Goal: Task Accomplishment & Management: Use online tool/utility

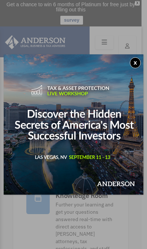
click at [138, 58] on button "x" at bounding box center [135, 62] width 11 height 11
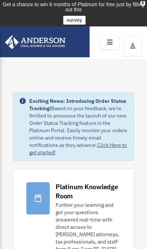
click at [112, 41] on icon at bounding box center [110, 42] width 11 height 11
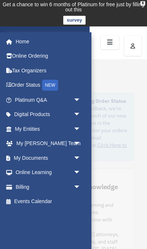
click at [79, 156] on span "arrow_drop_down" at bounding box center [80, 157] width 15 height 15
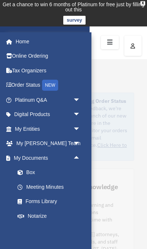
click at [29, 172] on link "Box" at bounding box center [50, 172] width 81 height 15
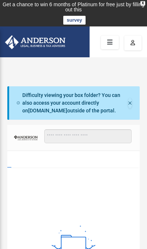
click at [131, 104] on button "Close" at bounding box center [130, 103] width 4 height 10
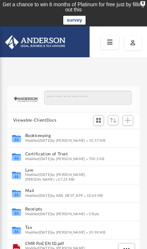
scroll to position [166, 133]
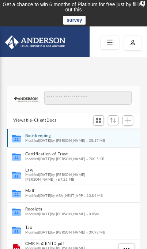
click at [26, 134] on button "Bookkeeping" at bounding box center [68, 135] width 87 height 5
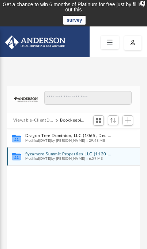
click at [30, 152] on button "Sycamore Summit Properties LLC (1120, Dec YE)" at bounding box center [68, 153] width 87 height 5
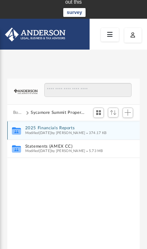
scroll to position [8, 0]
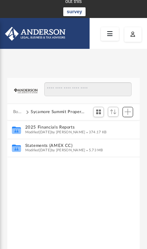
click at [129, 112] on span "Add" at bounding box center [128, 112] width 6 height 6
click at [122, 125] on li "Upload" at bounding box center [117, 126] width 23 height 8
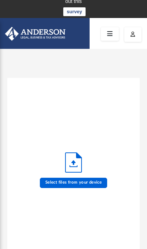
scroll to position [0, 0]
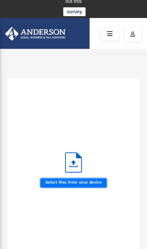
click at [88, 183] on label "Select files from your device" at bounding box center [74, 182] width 68 height 10
click at [0, 0] on input "Select files from your device" at bounding box center [0, 0] width 0 height 0
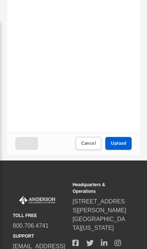
scroll to position [141, 0]
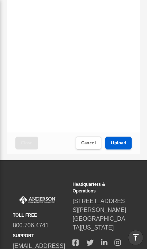
click at [126, 143] on span "Upload" at bounding box center [118, 142] width 15 height 4
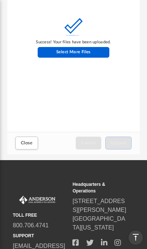
click at [18, 141] on button "Close" at bounding box center [26, 142] width 23 height 13
